Goal: Find specific page/section: Find specific page/section

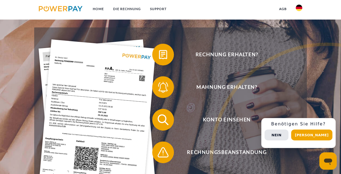
scroll to position [75, 0]
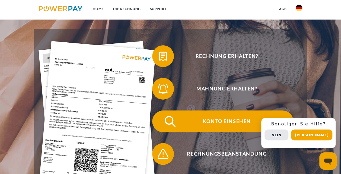
click at [213, 121] on span "Konto einsehen" at bounding box center [226, 121] width 133 height 22
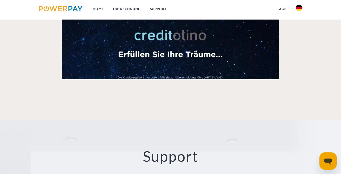
scroll to position [742, 0]
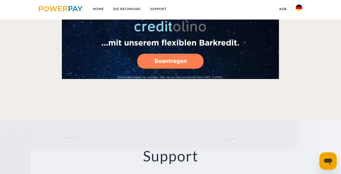
click at [167, 44] on video at bounding box center [170, 45] width 217 height 67
